Goal: Information Seeking & Learning: Learn about a topic

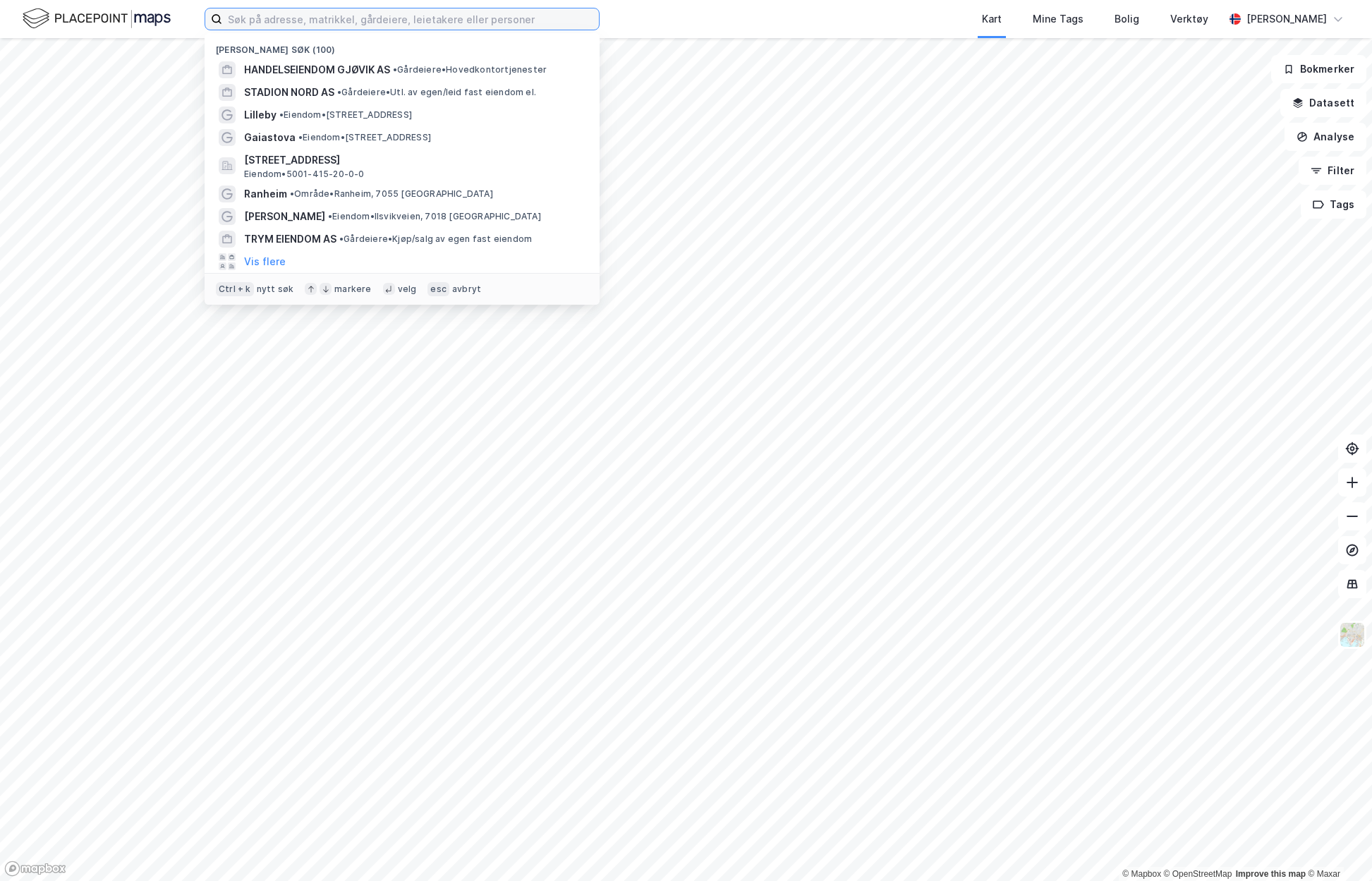
click at [338, 23] on input at bounding box center [410, 18] width 377 height 21
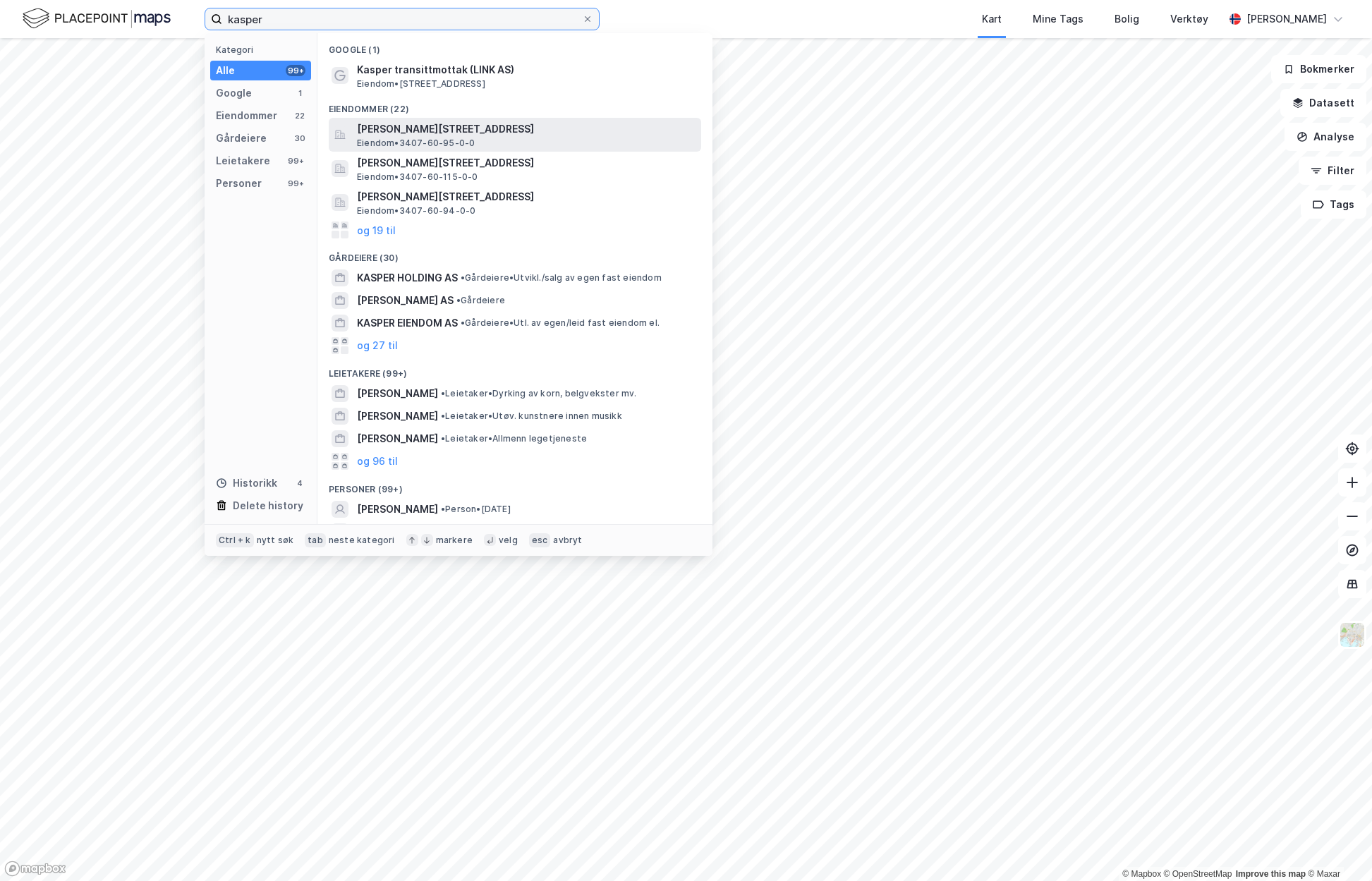
type input "kasper"
click at [451, 132] on span "[PERSON_NAME][STREET_ADDRESS]" at bounding box center [526, 128] width 339 height 17
